Goal: Information Seeking & Learning: Compare options

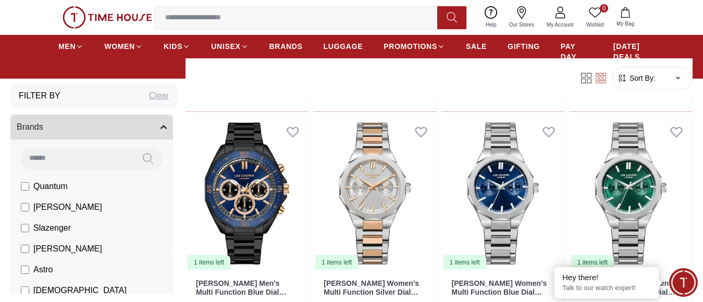
scroll to position [4722, 0]
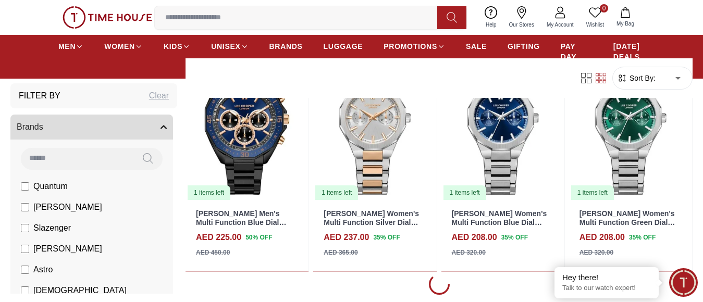
scroll to position [4990, 0]
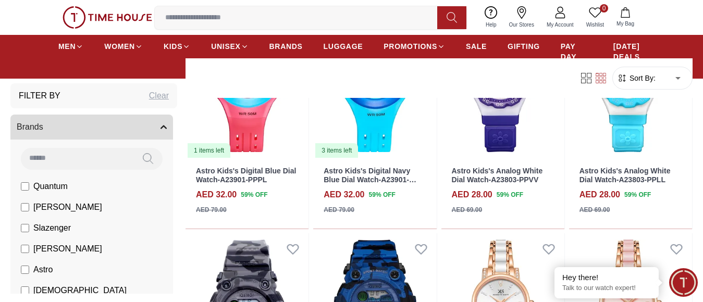
scroll to position [7001, 0]
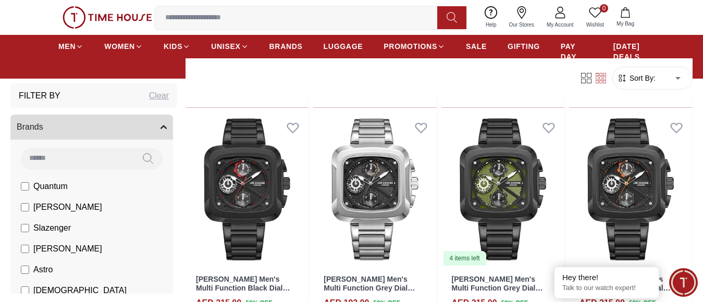
scroll to position [5264, 0]
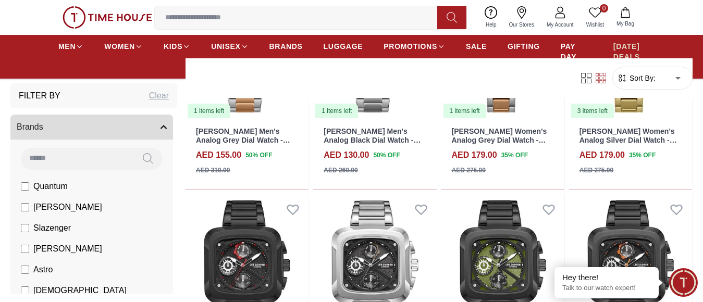
click at [626, 52] on span "[DATE] DEALS" at bounding box center [628, 51] width 31 height 21
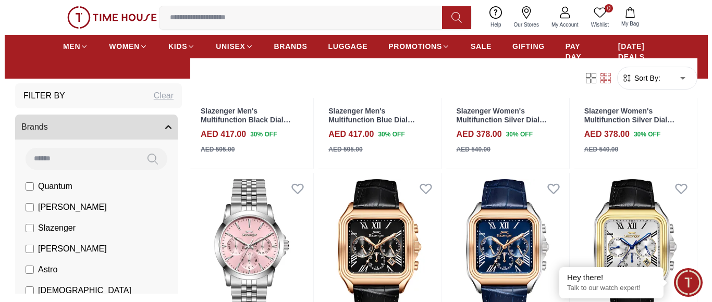
scroll to position [539, 0]
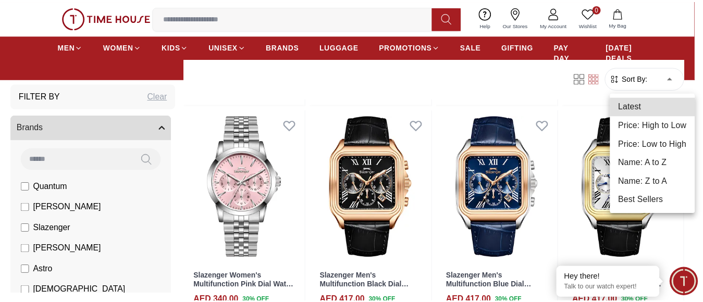
scroll to position [534, 0]
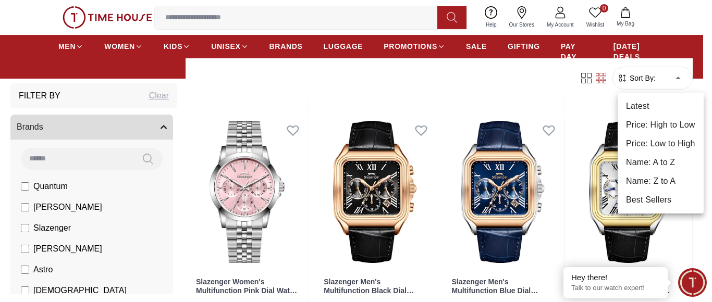
click at [676, 78] on div at bounding box center [356, 151] width 712 height 302
click at [662, 144] on li "Price: Low to High" at bounding box center [661, 143] width 86 height 19
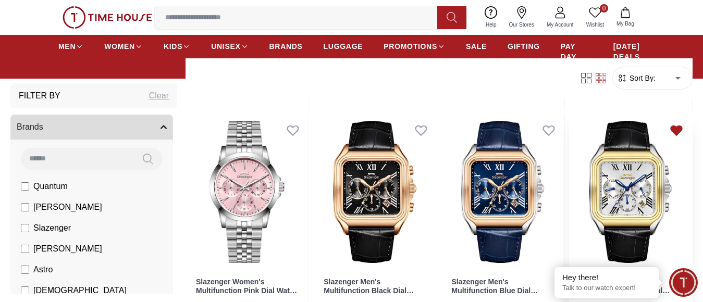
type input "*"
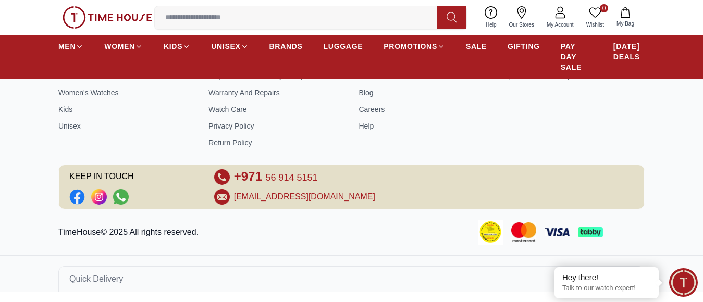
scroll to position [475, 0]
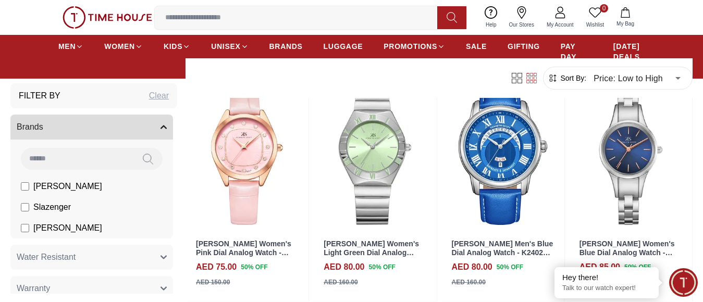
scroll to position [1039, 0]
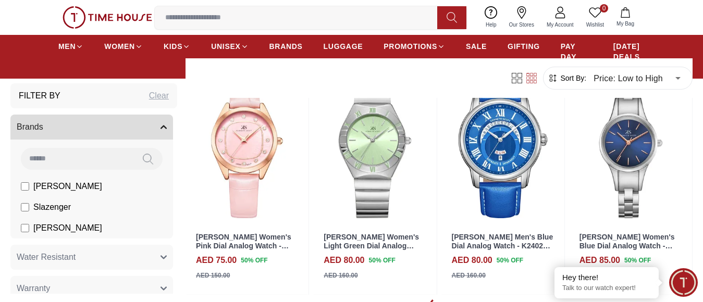
scroll to position [1203, 0]
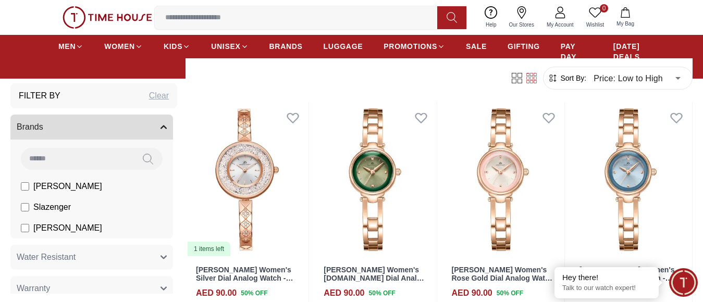
scroll to position [1258, 0]
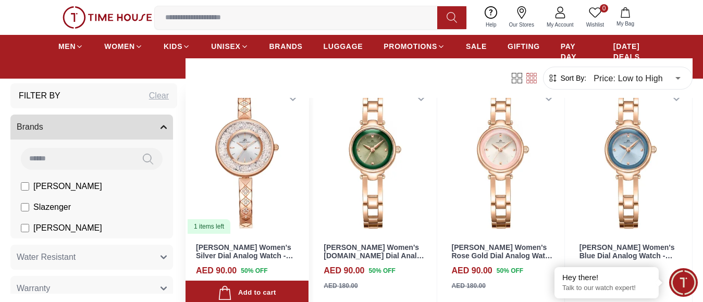
click at [249, 158] on img at bounding box center [247, 157] width 123 height 155
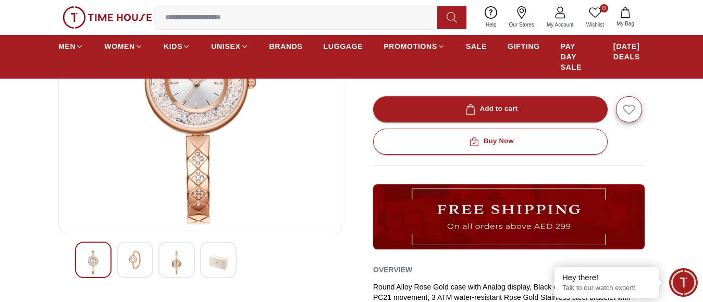
scroll to position [176, 0]
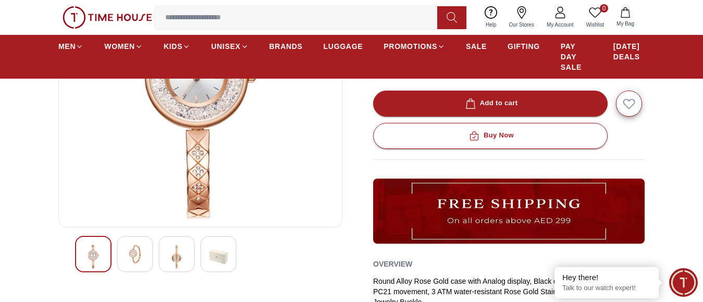
click at [135, 263] on img at bounding box center [135, 254] width 19 height 19
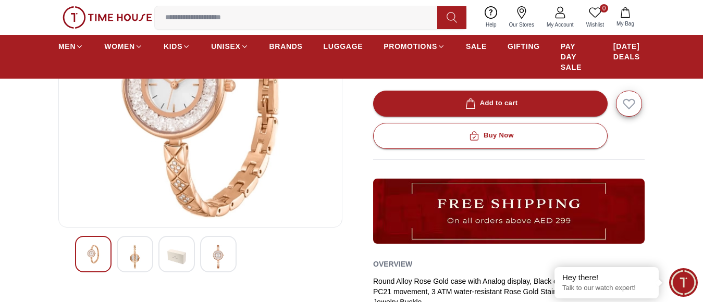
click at [140, 261] on img at bounding box center [135, 257] width 19 height 24
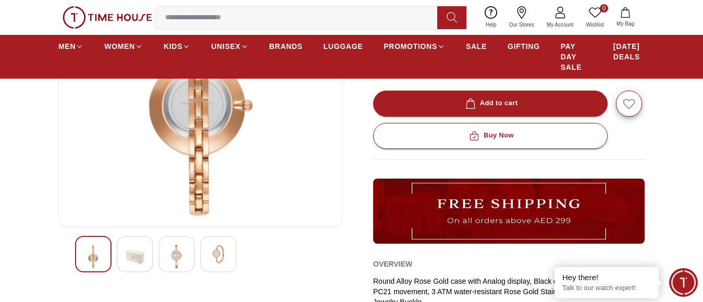
click at [177, 260] on img at bounding box center [176, 257] width 19 height 24
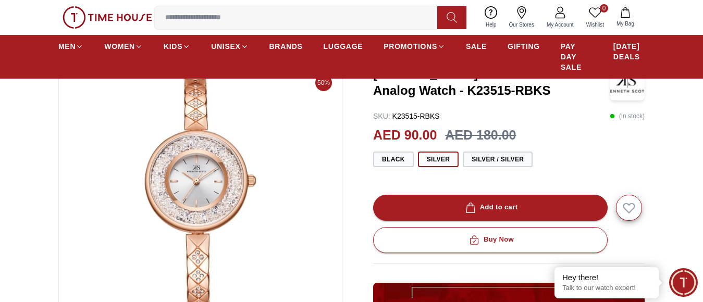
scroll to position [66, 0]
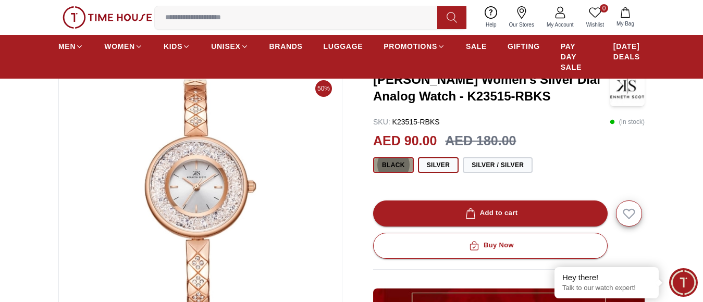
click at [388, 170] on button "Black" at bounding box center [393, 165] width 41 height 16
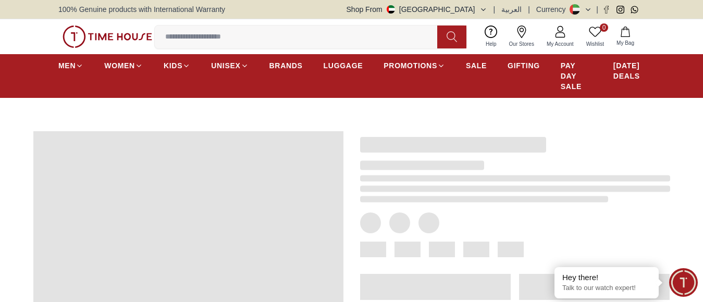
click at [632, 123] on div at bounding box center [506, 258] width 327 height 286
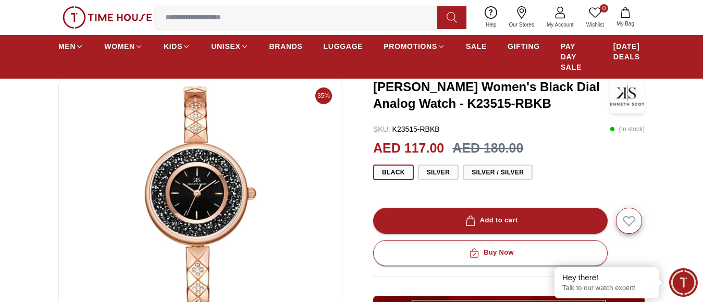
scroll to position [29, 0]
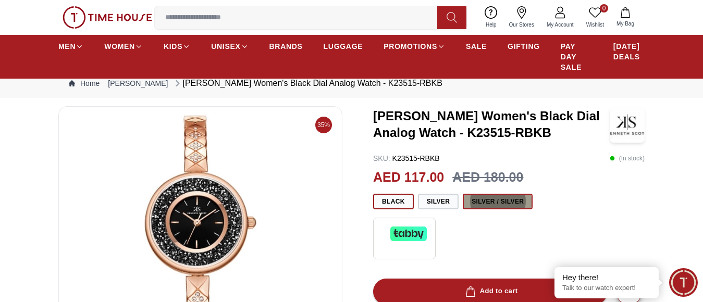
click at [509, 208] on button "Silver / Silver" at bounding box center [498, 202] width 70 height 16
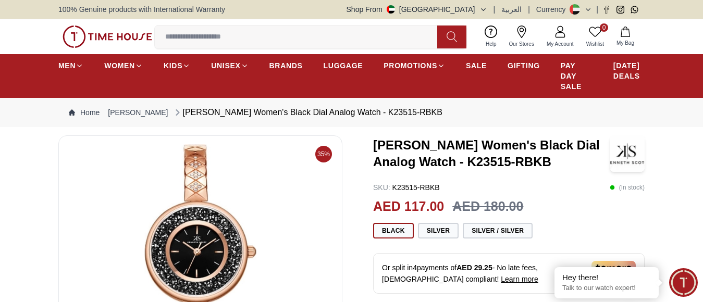
scroll to position [66, 0]
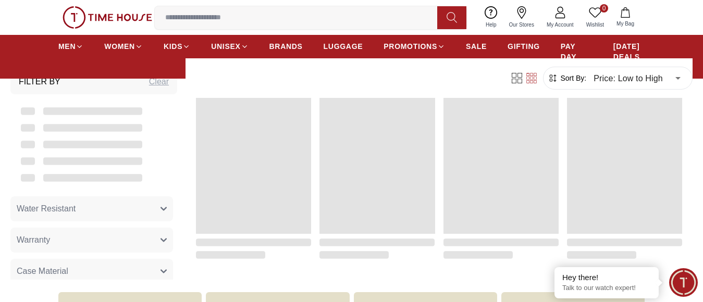
scroll to position [705, 0]
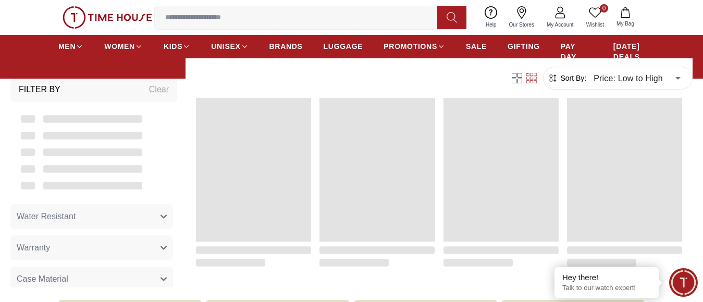
drag, startPoint x: 699, startPoint y: 172, endPoint x: 707, endPoint y: 178, distance: 9.8
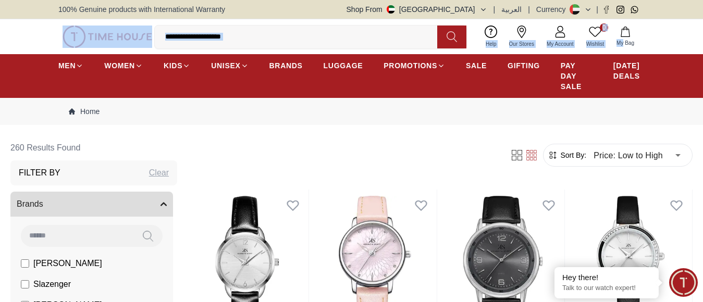
drag, startPoint x: 700, startPoint y: 8, endPoint x: 708, endPoint y: 29, distance: 22.3
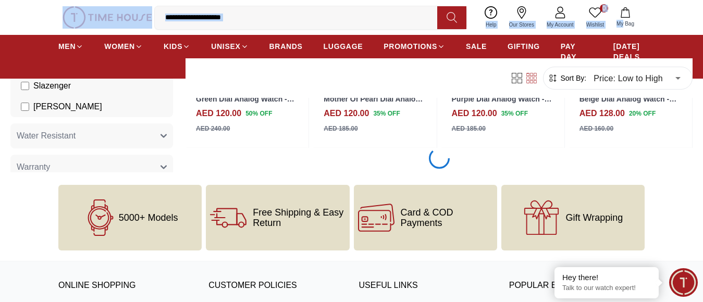
scroll to position [1198, 0]
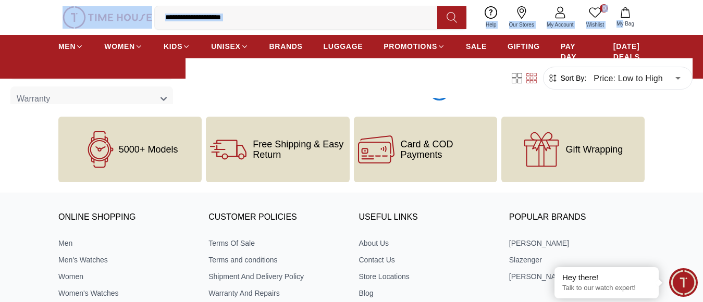
scroll to position [2418, 0]
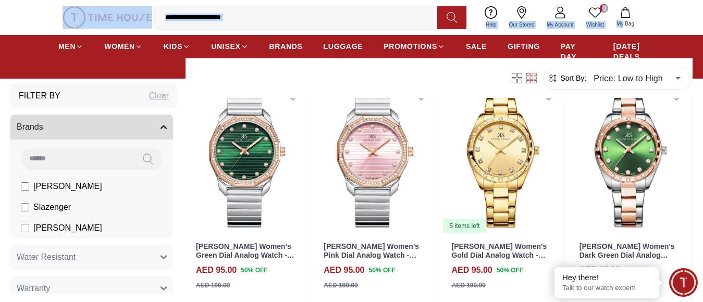
scroll to position [2166, 0]
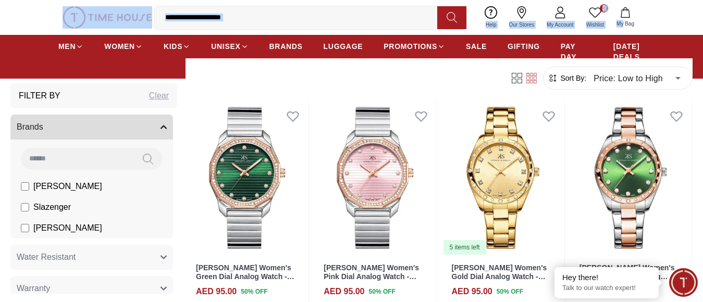
scroll to position [2327, 0]
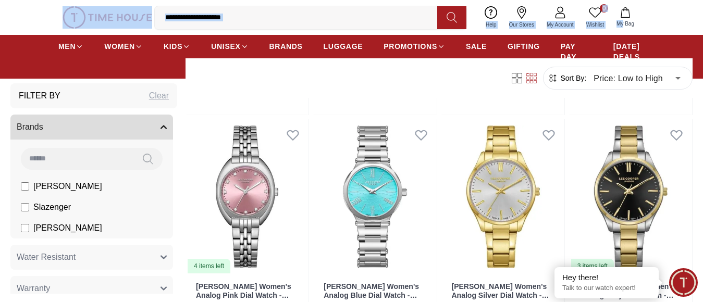
scroll to position [5650, 0]
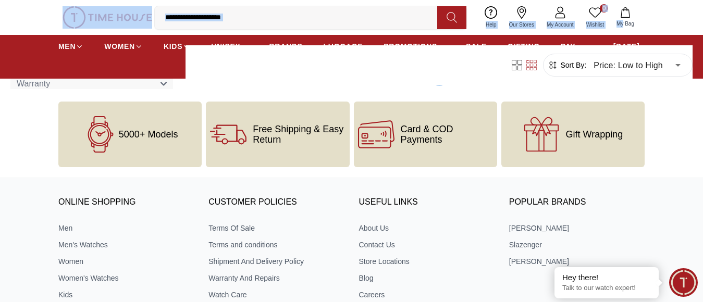
scroll to position [5895, 0]
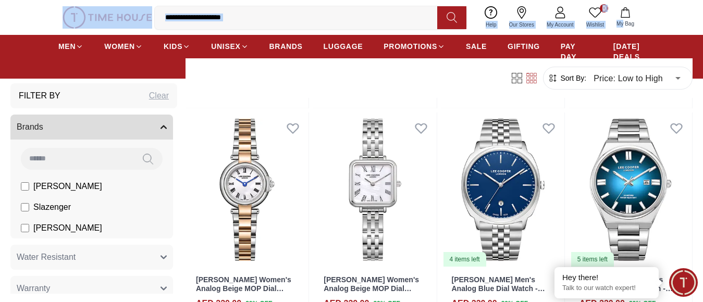
scroll to position [7927, 0]
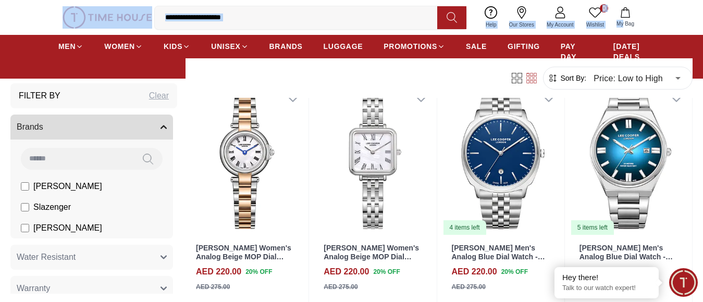
scroll to position [8149, 0]
